Goal: Register for event/course

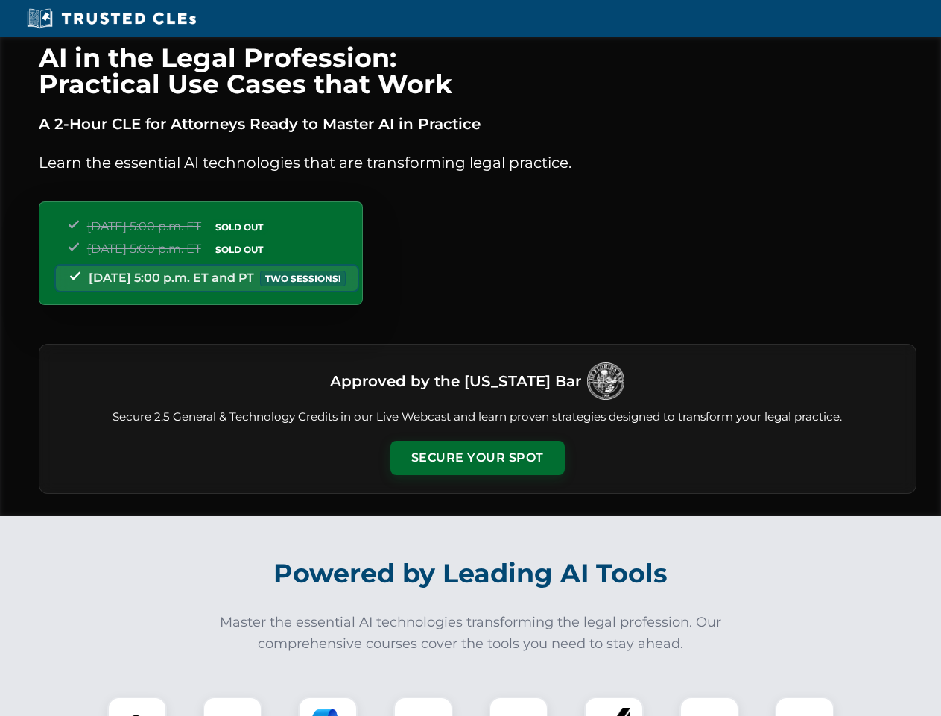
click at [477, 458] on button "Secure Your Spot" at bounding box center [478, 458] width 174 height 34
click at [137, 706] on img at bounding box center [137, 725] width 43 height 43
click at [233, 706] on div at bounding box center [233, 726] width 60 height 60
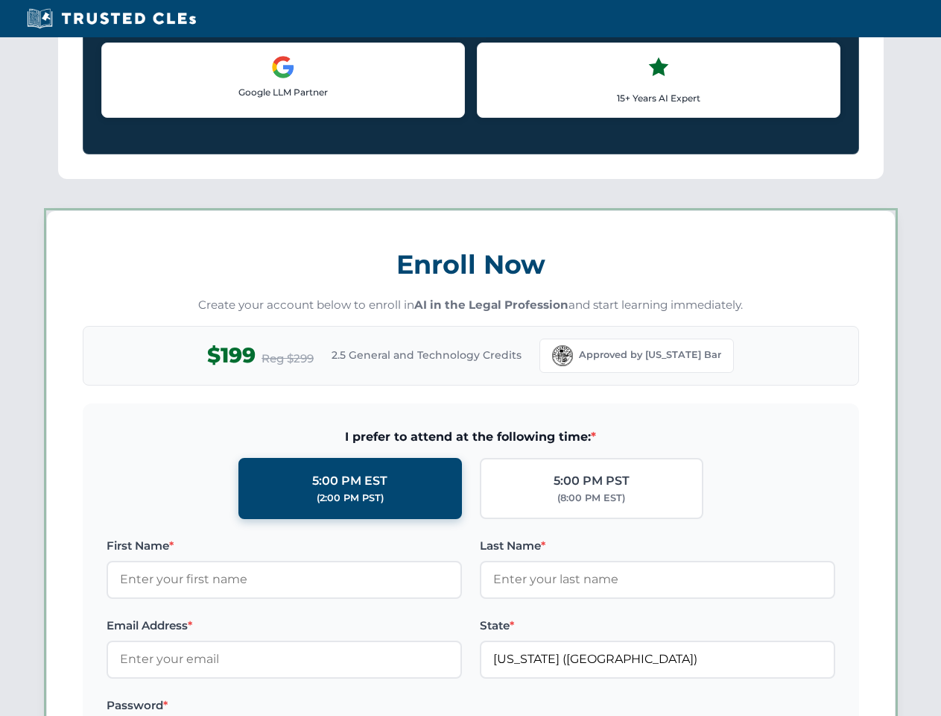
click at [423, 706] on label "Password *" at bounding box center [285, 705] width 356 height 18
